Goal: Task Accomplishment & Management: Manage account settings

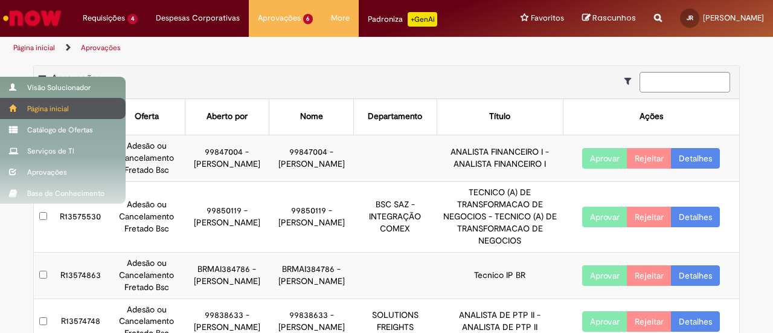
drag, startPoint x: 15, startPoint y: 88, endPoint x: 53, endPoint y: 100, distance: 39.9
click at [16, 88] on span at bounding box center [13, 86] width 9 height 7
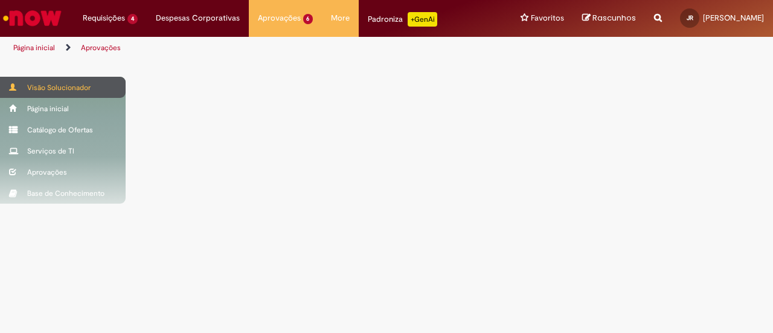
drag, startPoint x: 0, startPoint y: 0, endPoint x: 13, endPoint y: 86, distance: 86.7
click at [13, 86] on span at bounding box center [13, 86] width 9 height 7
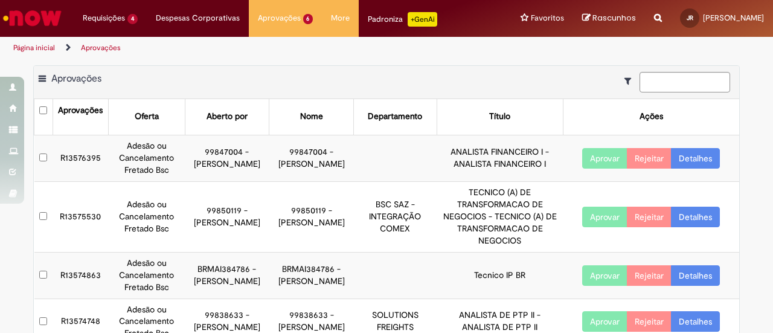
click at [681, 150] on link "Detalhes" at bounding box center [695, 158] width 49 height 21
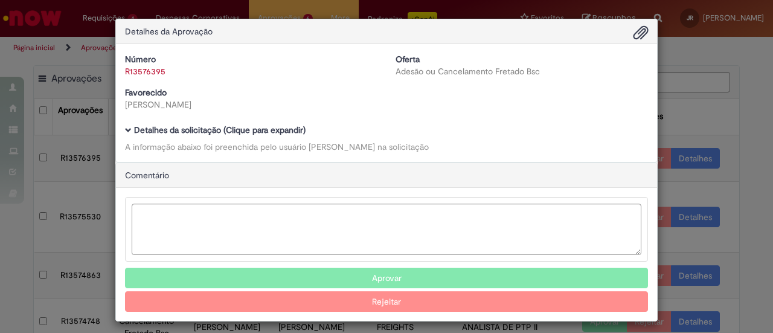
click at [134, 130] on b "Detalhes da solicitação (Clique para expandir)" at bounding box center [220, 129] width 172 height 11
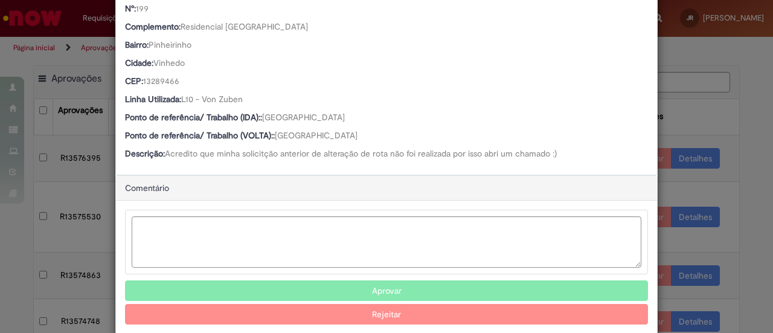
scroll to position [519, 0]
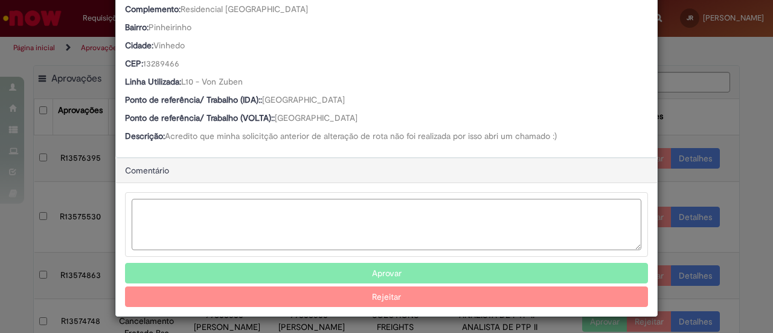
click at [248, 206] on textarea "Ambev Approval Modal" at bounding box center [387, 224] width 510 height 51
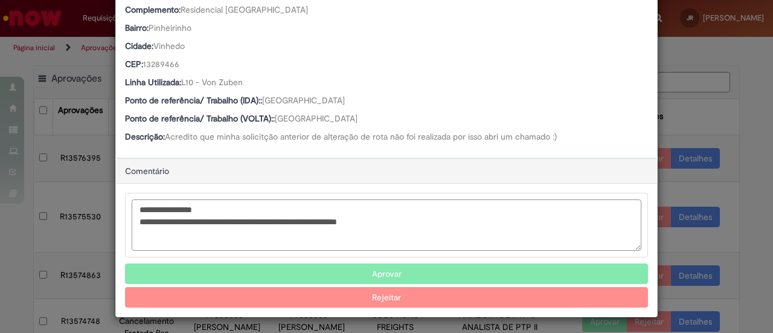
type textarea "**********"
click at [365, 295] on button "Rejeitar" at bounding box center [386, 297] width 523 height 21
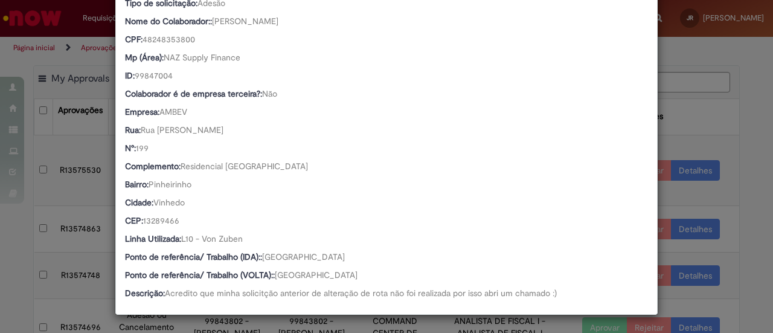
click at [692, 187] on div "Detalhes da Aprovação Número R13576395 Oferta Adesão ou Cancelamento Fretado Bs…" at bounding box center [386, 166] width 773 height 333
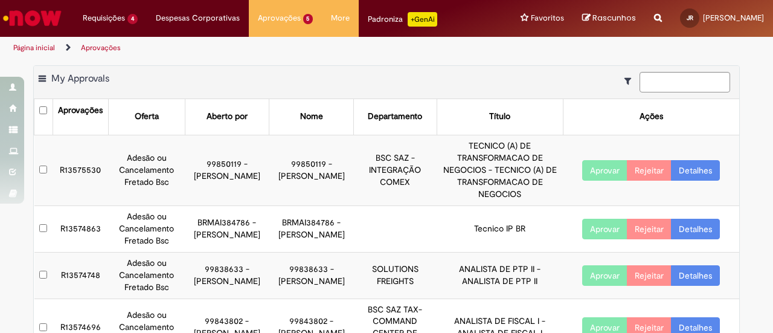
click at [681, 171] on link "Detalhes" at bounding box center [695, 170] width 49 height 21
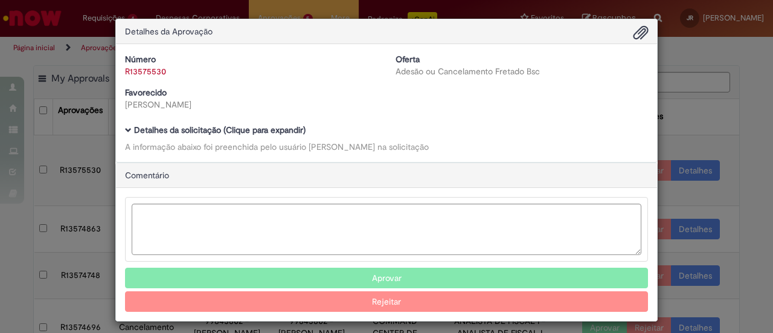
click at [125, 128] on span "Ambev Approval Modal" at bounding box center [128, 130] width 7 height 7
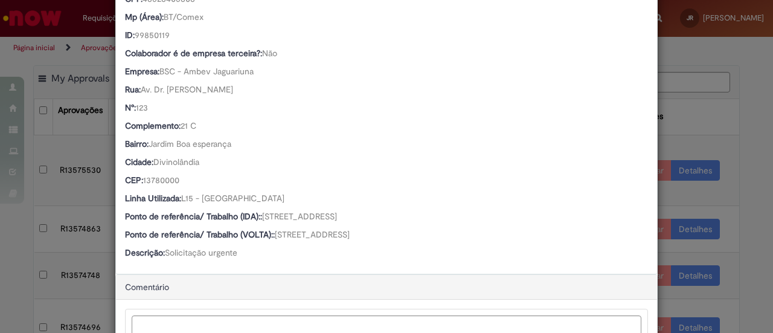
scroll to position [537, 0]
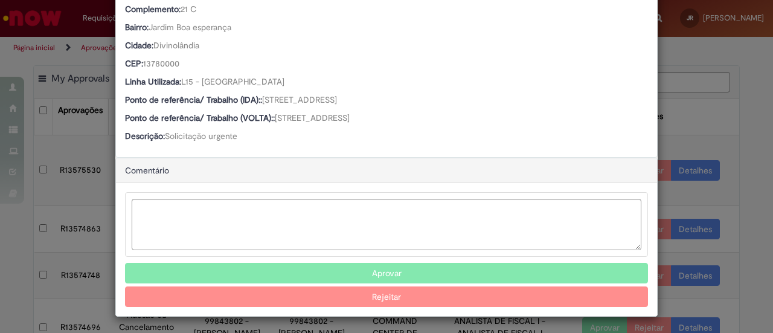
click at [410, 270] on button "Aprovar" at bounding box center [386, 273] width 523 height 21
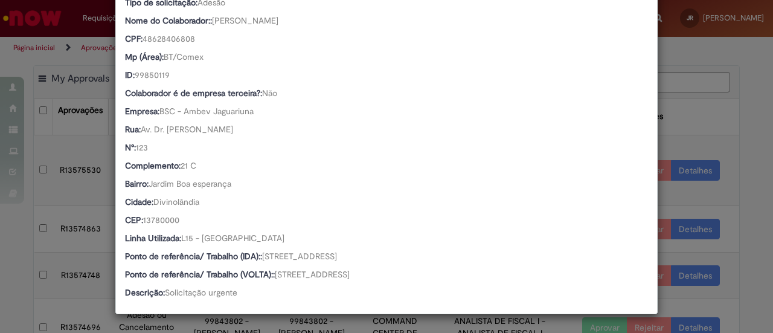
scroll to position [379, 0]
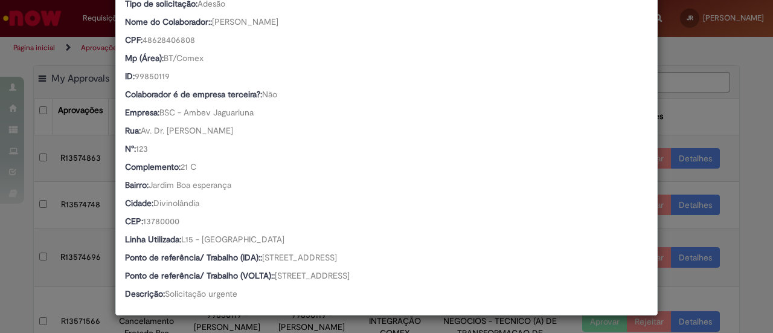
click at [719, 160] on div "Detalhes da Aprovação Número R13575530 Oferta Adesão ou Cancelamento Fretado Bs…" at bounding box center [386, 166] width 773 height 333
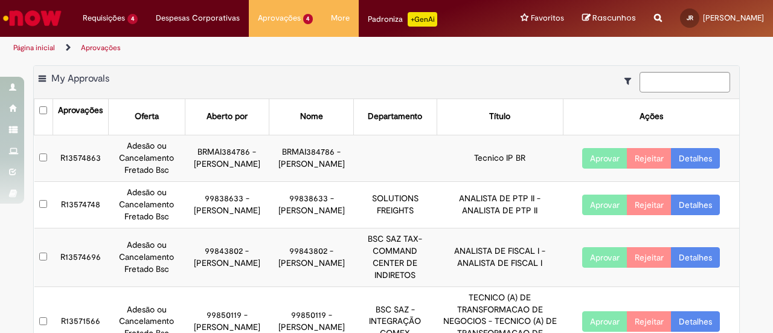
click at [688, 159] on link "Detalhes" at bounding box center [695, 158] width 49 height 21
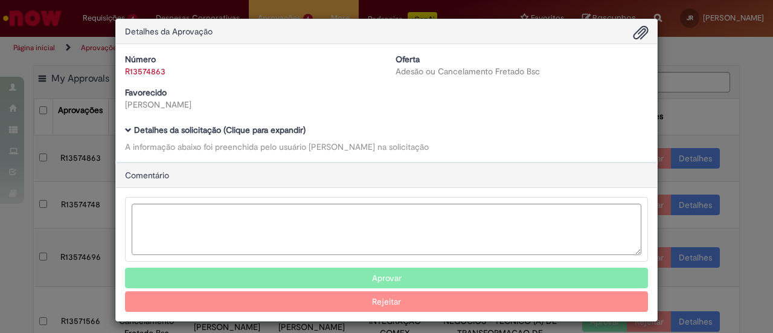
click at [125, 133] on span "Ambev Approval Modal" at bounding box center [128, 130] width 7 height 7
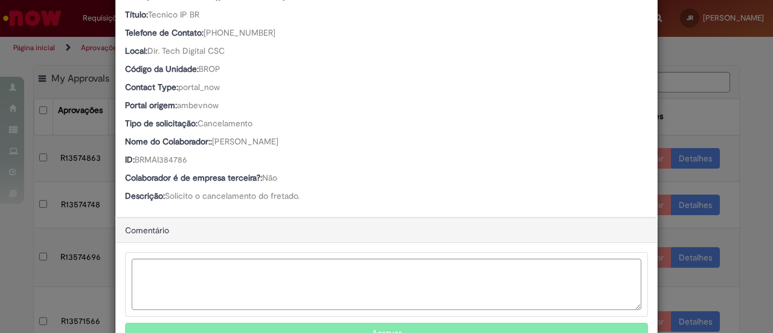
scroll to position [301, 0]
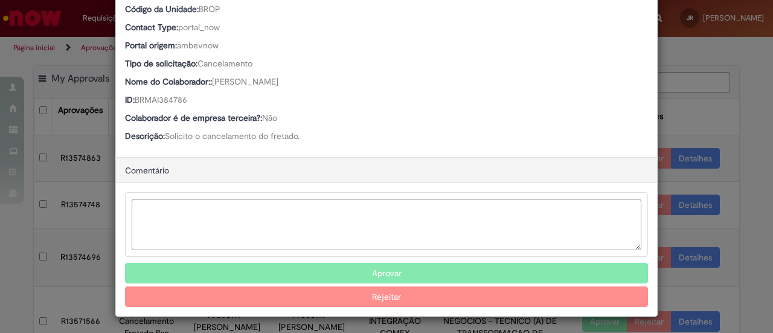
click at [402, 275] on button "Aprovar" at bounding box center [386, 273] width 523 height 21
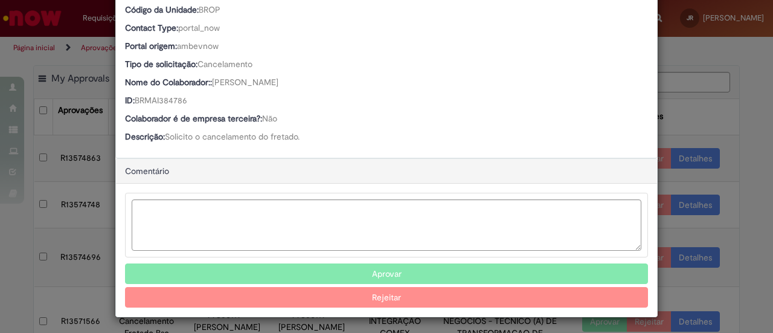
scroll to position [144, 0]
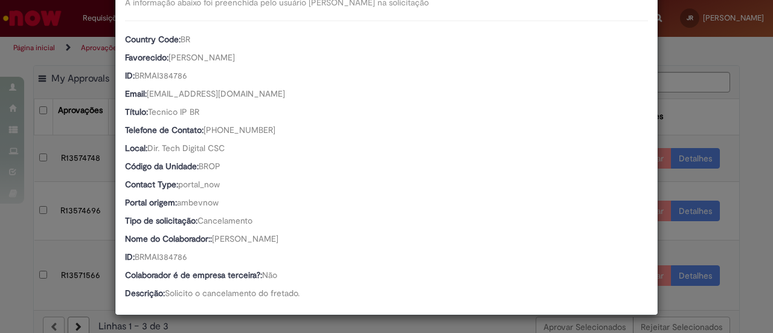
click at [742, 177] on div "Detalhes da Aprovação Número R13574863 Oferta Adesão ou Cancelamento Fretado Bs…" at bounding box center [386, 166] width 773 height 333
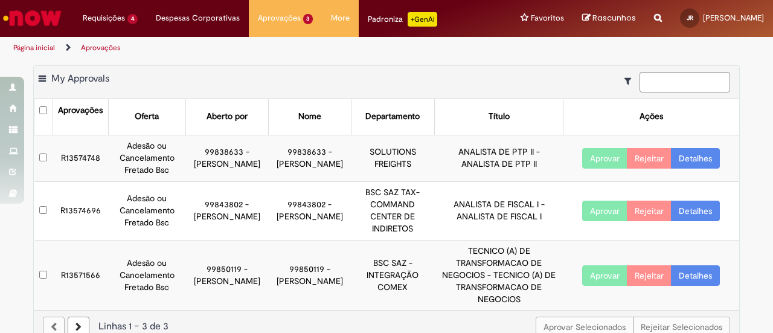
click at [692, 159] on link "Detalhes" at bounding box center [695, 158] width 49 height 21
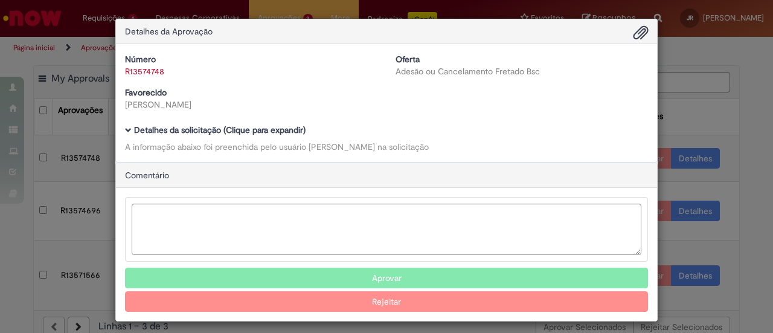
click at [161, 137] on div "Detalhes da solicitação (Clique para expandir) A informação abaixo foi preenchi…" at bounding box center [386, 139] width 523 height 27
drag, startPoint x: 153, startPoint y: 144, endPoint x: 137, endPoint y: 143, distance: 15.7
click at [150, 144] on div "A informação abaixo foi preenchida pelo usuário Giovana Durante Pinto na solici…" at bounding box center [386, 147] width 523 height 12
click at [125, 128] on span "Ambev Approval Modal" at bounding box center [128, 130] width 7 height 7
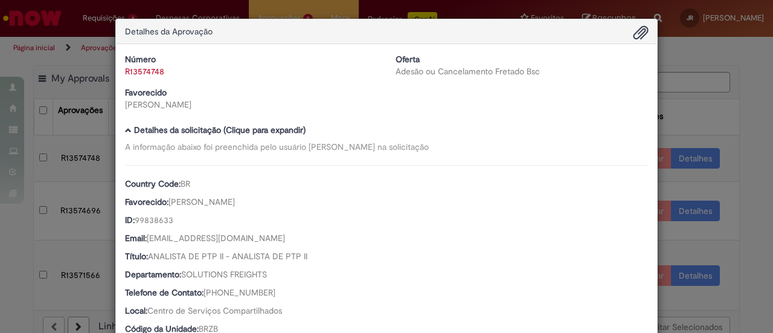
scroll to position [121, 0]
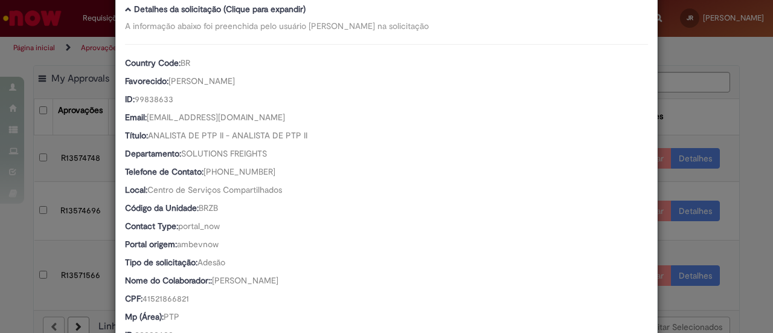
drag, startPoint x: 166, startPoint y: 266, endPoint x: 167, endPoint y: 280, distance: 13.9
drag, startPoint x: 167, startPoint y: 280, endPoint x: 544, endPoint y: 123, distance: 409.2
click at [620, 94] on div "Country Code: BR Favorecido: Giovana Durante Pinto ID: 99838633 Email: 99838633…" at bounding box center [386, 293] width 523 height 499
drag, startPoint x: 319, startPoint y: 92, endPoint x: 315, endPoint y: 179, distance: 87.1
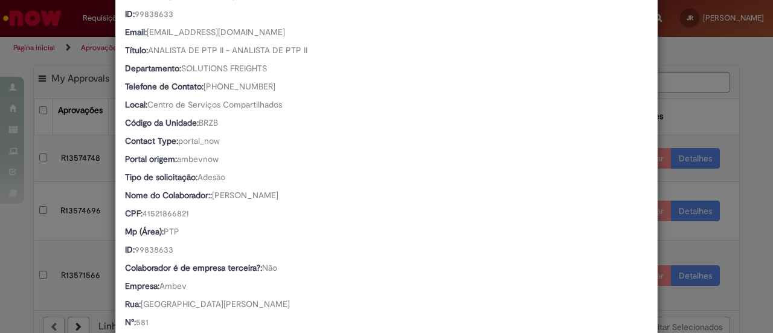
drag, startPoint x: 311, startPoint y: 195, endPoint x: 302, endPoint y: 223, distance: 29.0
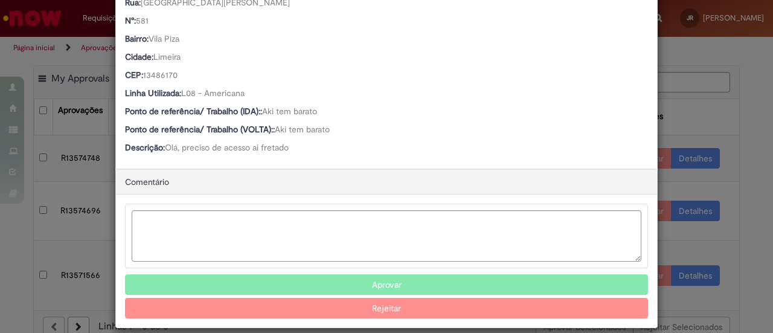
scroll to position [519, 0]
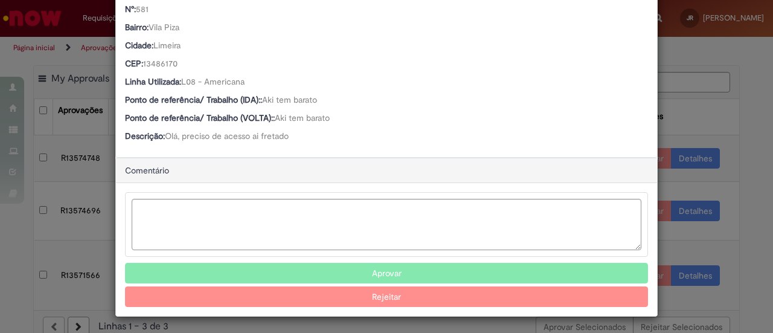
click at [365, 270] on button "Aprovar" at bounding box center [386, 273] width 523 height 21
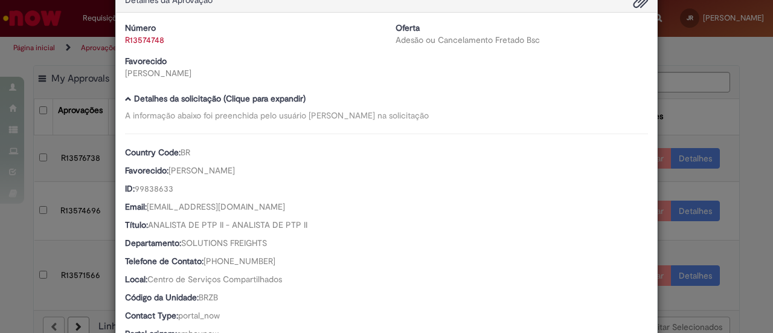
scroll to position [0, 0]
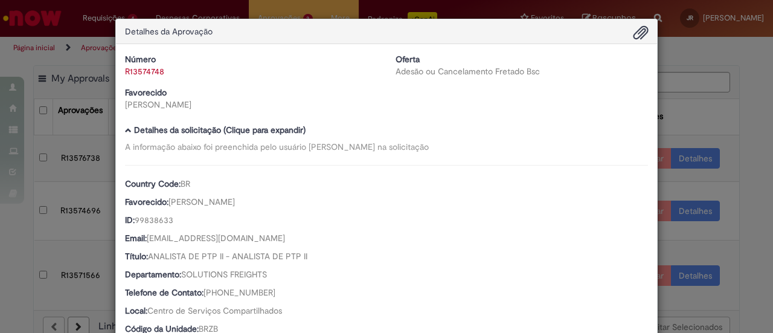
click at [722, 129] on div "Detalhes da Aprovação Número R13574748 Oferta Adesão ou Cancelamento Fretado Bs…" at bounding box center [386, 166] width 773 height 333
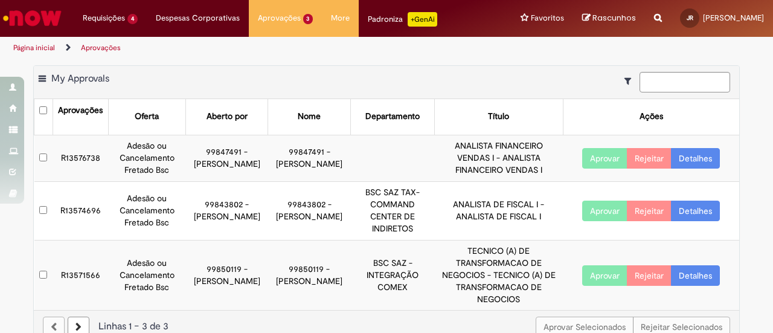
click at [689, 154] on link "Detalhes" at bounding box center [695, 158] width 49 height 21
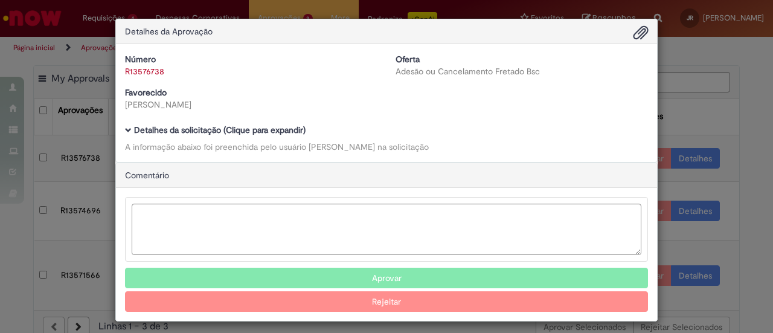
click at [126, 137] on div "Detalhes da solicitação (Clique para expandir) A informação abaixo foi preenchi…" at bounding box center [386, 139] width 523 height 27
click at [125, 130] on span "Ambev Approval Modal" at bounding box center [128, 130] width 7 height 7
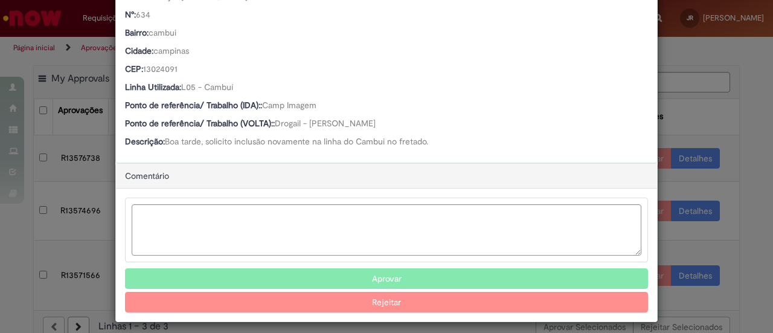
scroll to position [501, 0]
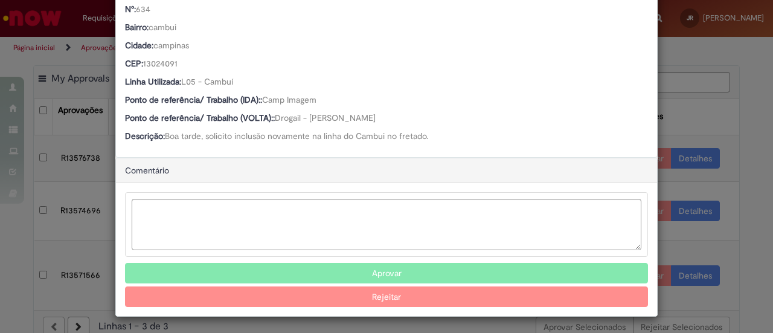
click at [236, 274] on button "Aprovar" at bounding box center [386, 273] width 523 height 21
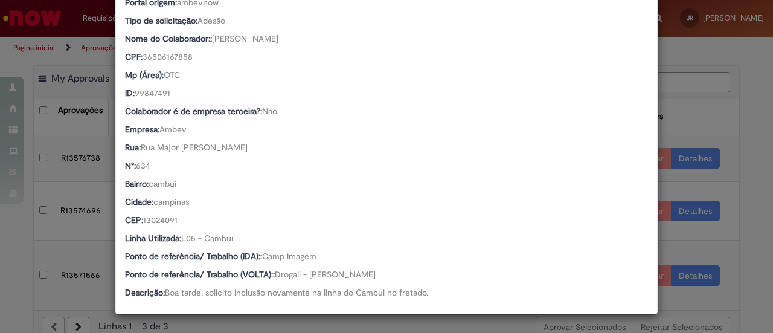
scroll to position [343, 0]
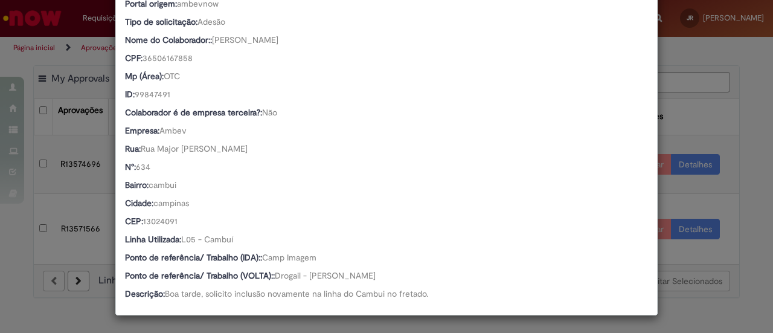
click at [695, 97] on div "Detalhes da Aprovação Número R13576738 Oferta Adesão ou Cancelamento Fretado Bs…" at bounding box center [386, 166] width 773 height 333
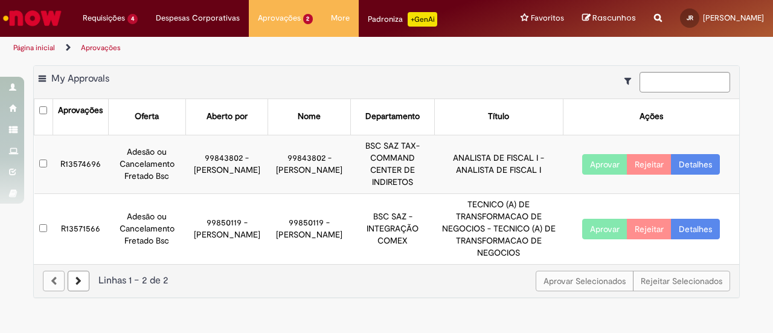
click at [685, 157] on link "Detalhes" at bounding box center [695, 164] width 49 height 21
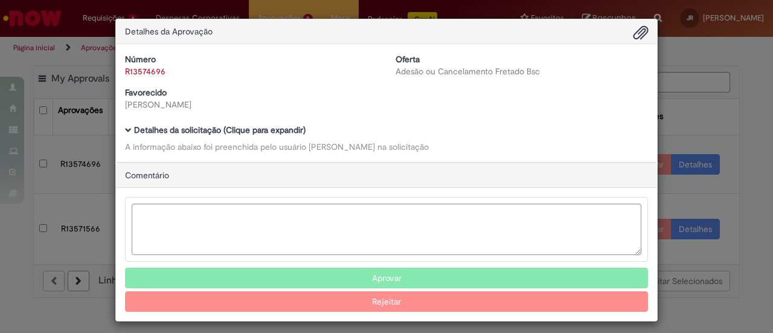
click at [134, 127] on b "Detalhes da solicitação (Clique para expandir)" at bounding box center [220, 129] width 172 height 11
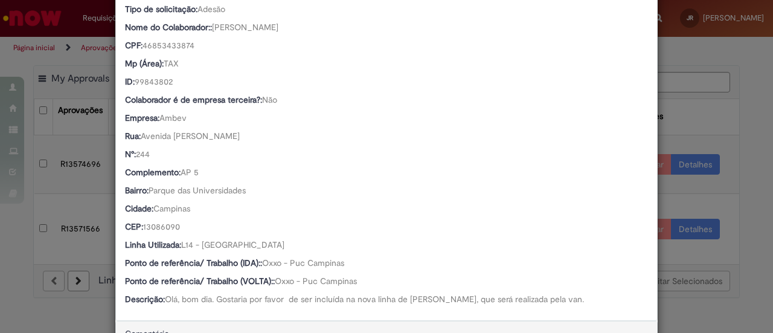
scroll to position [537, 0]
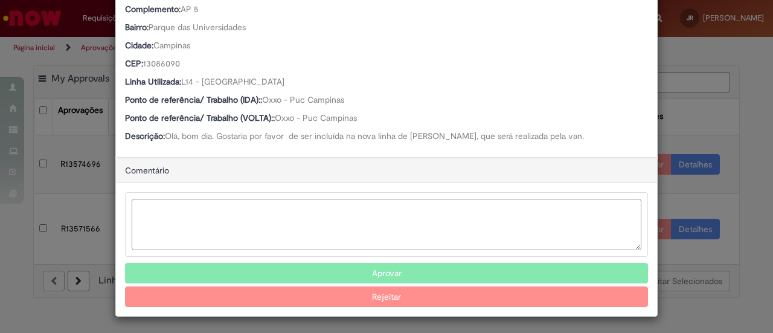
click at [302, 235] on textarea "Ambev Approval Modal" at bounding box center [387, 224] width 510 height 51
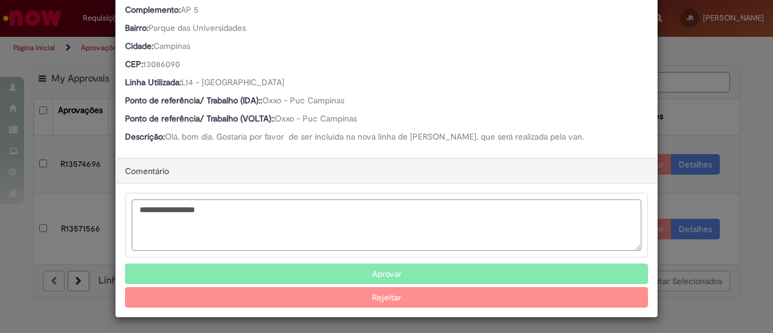
click at [301, 235] on textarea "**********" at bounding box center [387, 224] width 510 height 51
click at [219, 214] on textarea "**********" at bounding box center [387, 224] width 510 height 51
type textarea "**********"
click at [377, 272] on button "Aprovar" at bounding box center [386, 273] width 523 height 21
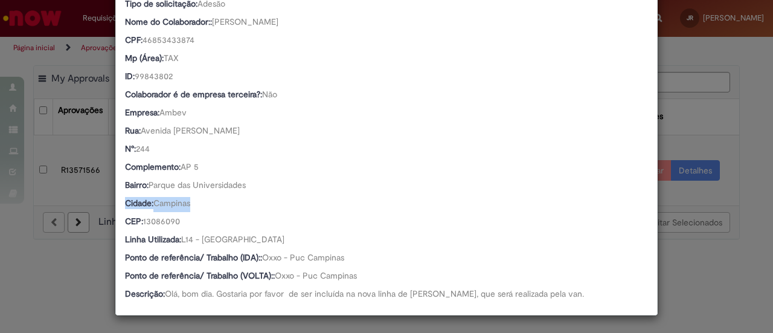
drag, startPoint x: 373, startPoint y: 184, endPoint x: 378, endPoint y: 202, distance: 18.9
click at [378, 201] on div "Country Code: BR Favorecido: Bruna Dos Santos Oliveira ID: 99843802 Email: 9984…" at bounding box center [386, 44] width 523 height 517
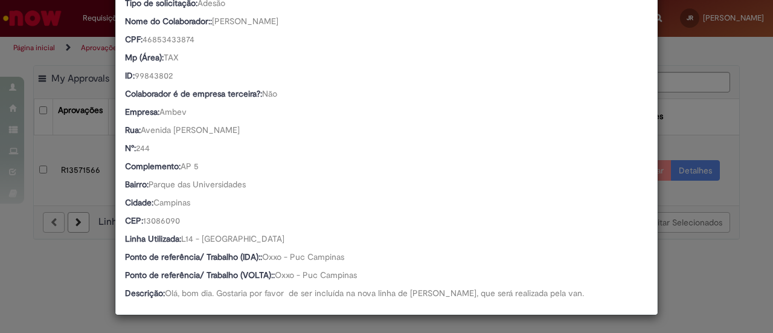
click at [732, 232] on div "Detalhes da Aprovação Número R13574696 Oferta Adesão ou Cancelamento Fretado Bs…" at bounding box center [386, 166] width 773 height 333
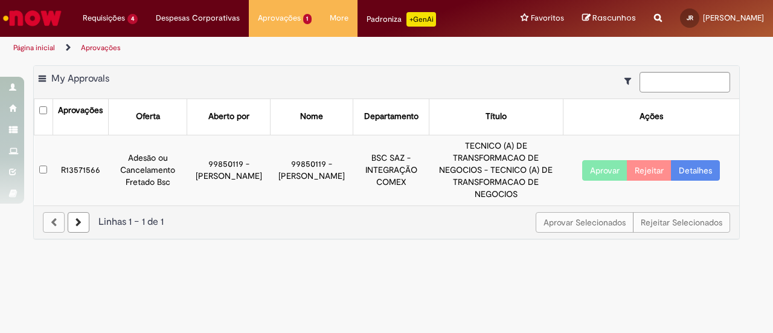
click at [686, 160] on link "Detalhes" at bounding box center [695, 170] width 49 height 21
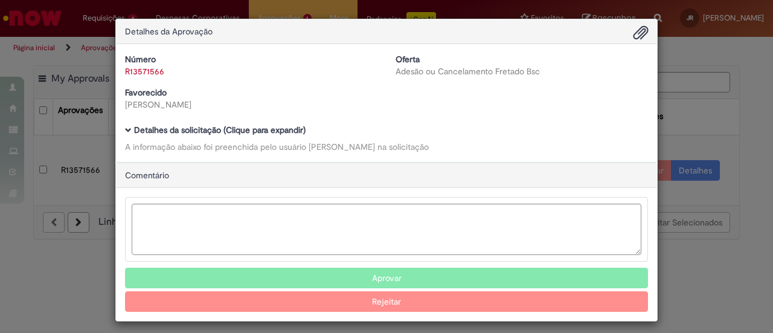
click at [117, 130] on div "Número R13571566 Oferta Adesão ou Cancelamento Fretado Bsc Favorecido Luana Ram…" at bounding box center [386, 103] width 541 height 118
click at [125, 130] on span "Ambev Approval Modal" at bounding box center [128, 130] width 7 height 7
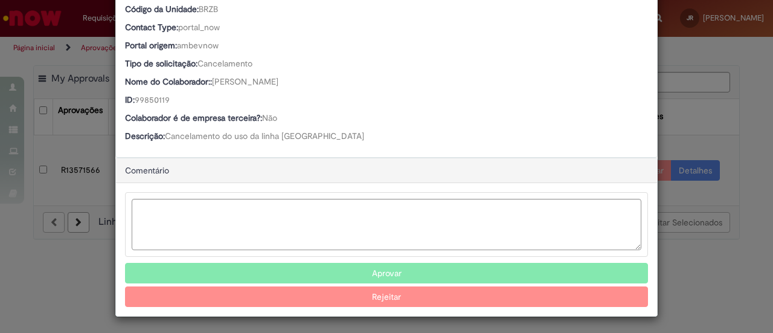
scroll to position [319, 0]
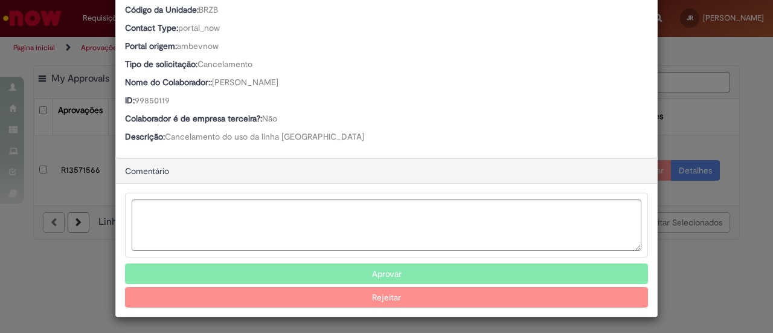
click at [440, 268] on button "Aprovar" at bounding box center [386, 273] width 523 height 21
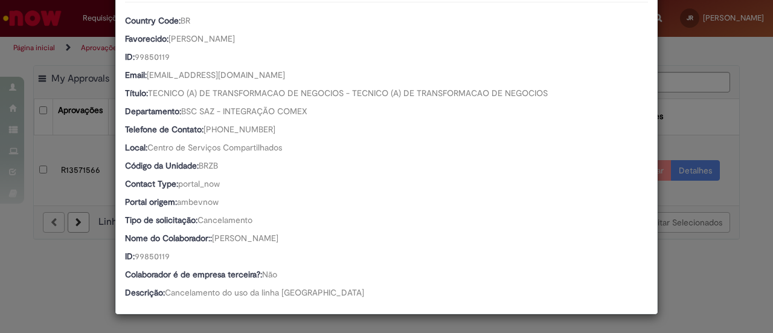
scroll to position [162, 0]
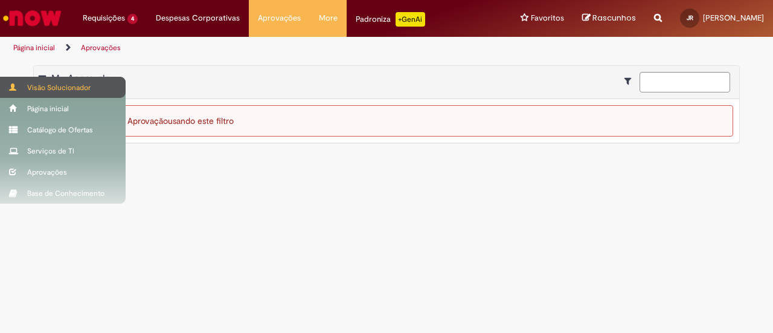
click at [27, 85] on div "Visão Solucionador" at bounding box center [63, 87] width 126 height 21
drag, startPoint x: 48, startPoint y: 89, endPoint x: 47, endPoint y: 96, distance: 7.3
click at [48, 89] on div "Visão Solucionador" at bounding box center [63, 87] width 126 height 21
